Goal: Task Accomplishment & Management: Complete application form

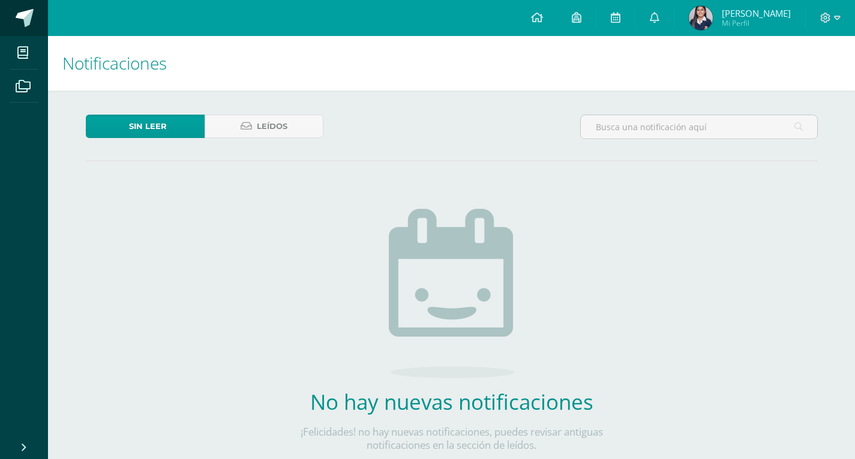
click at [20, 11] on span at bounding box center [25, 18] width 18 height 18
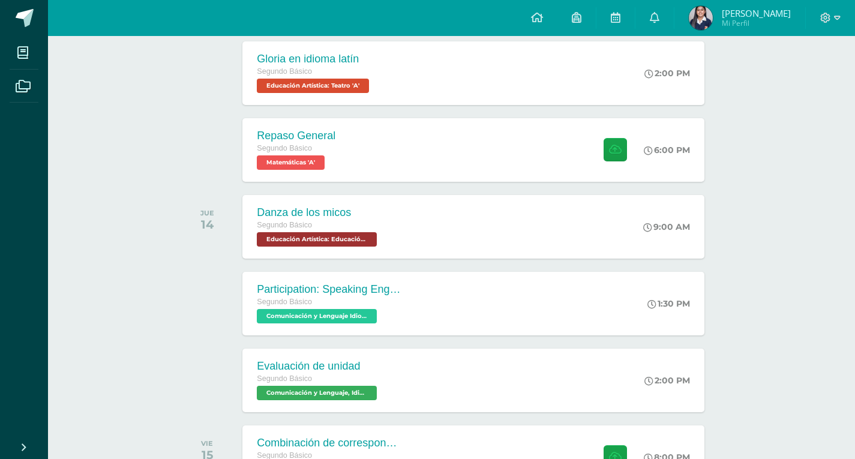
scroll to position [525, 0]
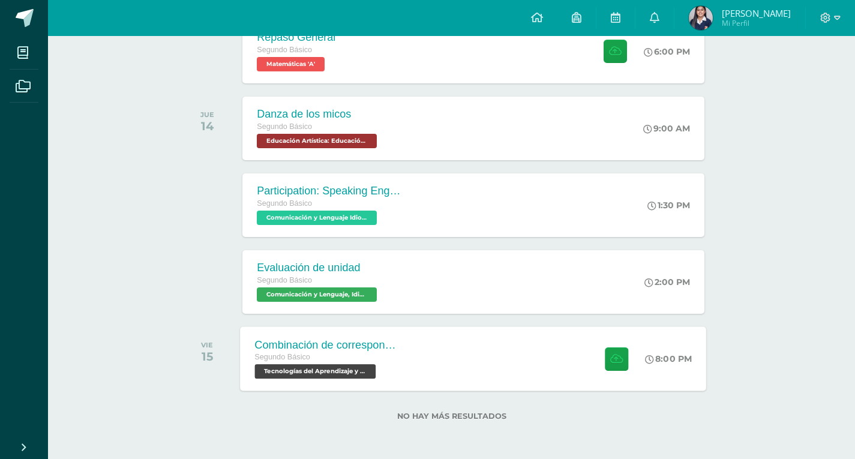
click at [414, 378] on div "Combinación de correspondencia Segundo Básico Tecnologías del Aprendizaje y la …" at bounding box center [328, 359] width 175 height 64
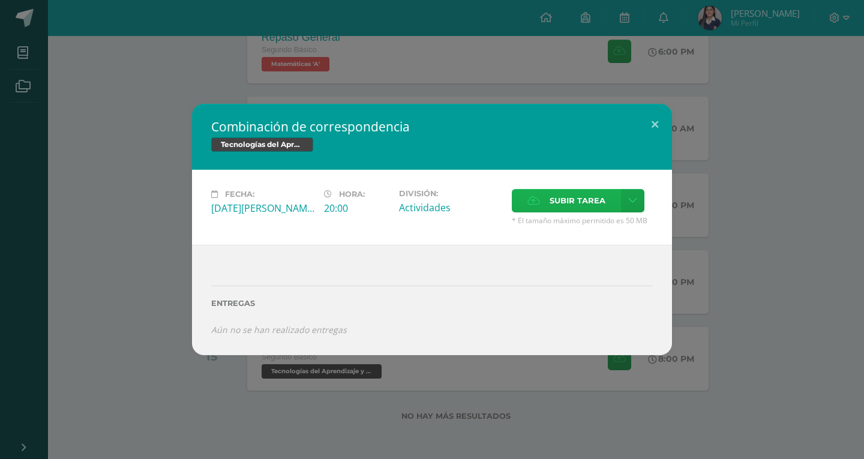
click at [577, 201] on span "Subir tarea" at bounding box center [578, 201] width 56 height 22
click at [0, 0] on input "Subir tarea" at bounding box center [0, 0] width 0 height 0
click at [544, 201] on label "Subir tarea" at bounding box center [566, 200] width 109 height 23
click at [0, 0] on input "Subir tarea" at bounding box center [0, 0] width 0 height 0
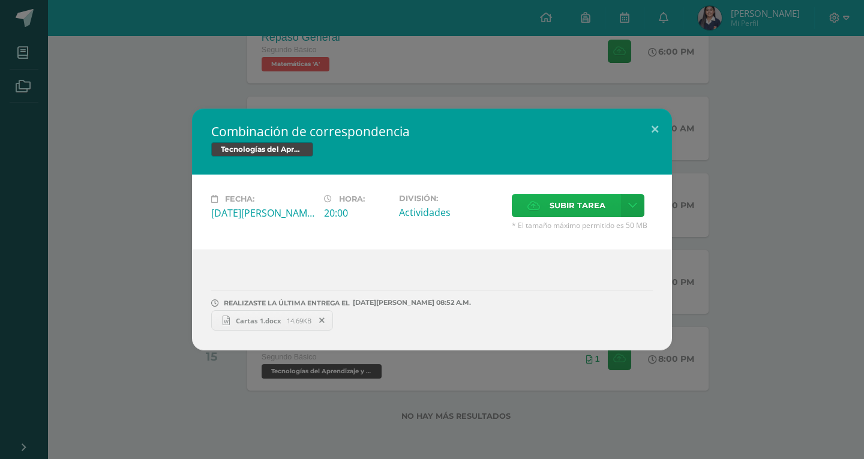
click at [543, 200] on label "Subir tarea" at bounding box center [566, 205] width 109 height 23
click at [0, 0] on input "Subir tarea" at bounding box center [0, 0] width 0 height 0
click at [280, 323] on span "Cartas 1.docx" at bounding box center [258, 320] width 57 height 9
click at [662, 121] on button at bounding box center [655, 129] width 34 height 41
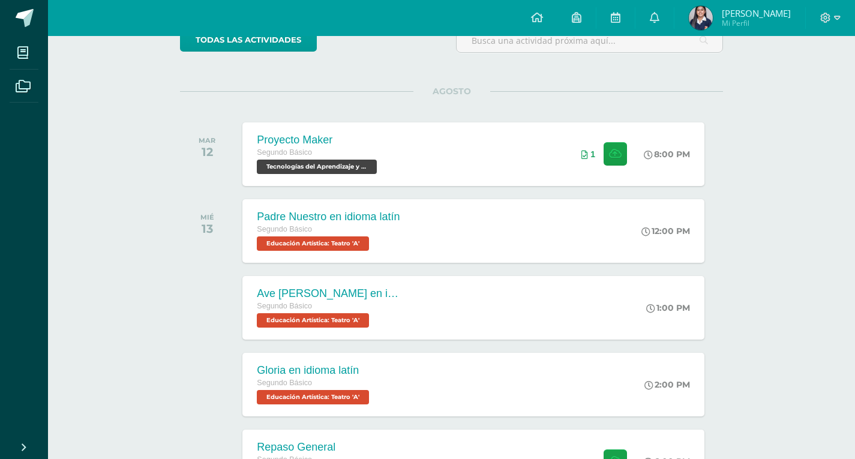
scroll to position [0, 0]
